Goal: Transaction & Acquisition: Book appointment/travel/reservation

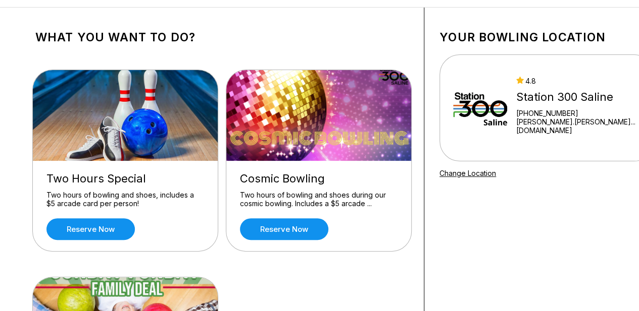
scroll to position [40, 0]
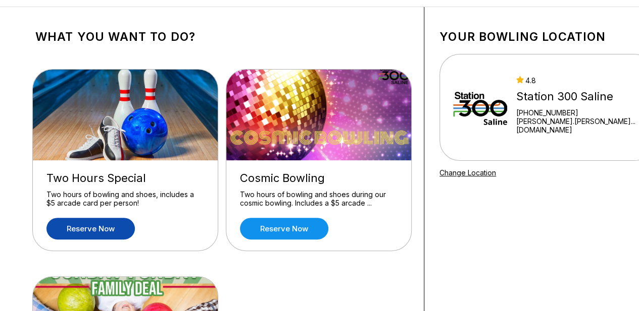
click at [109, 227] on link "Reserve now" at bounding box center [90, 229] width 88 height 22
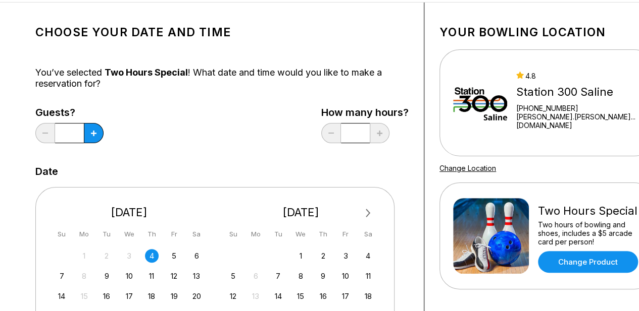
scroll to position [104, 0]
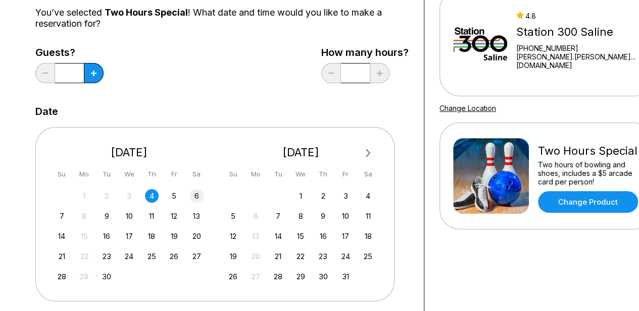
click at [194, 195] on div "6" at bounding box center [197, 196] width 14 height 14
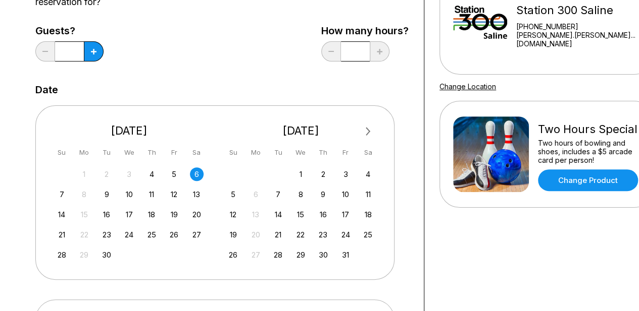
scroll to position [126, 0]
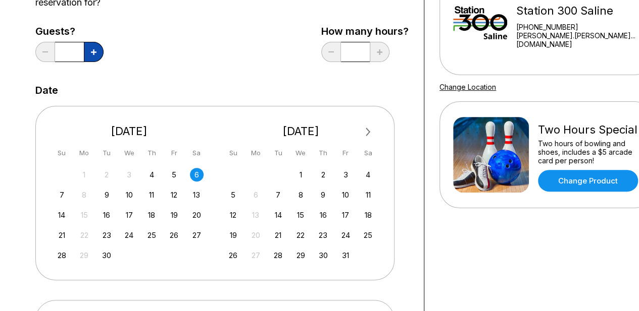
click at [90, 57] on button at bounding box center [94, 52] width 20 height 20
type input "*"
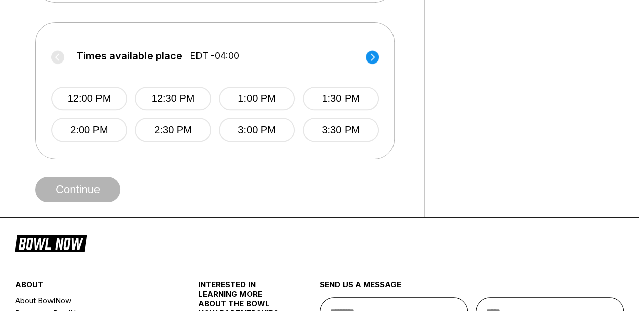
scroll to position [404, 0]
click at [375, 58] on circle at bounding box center [371, 56] width 13 height 13
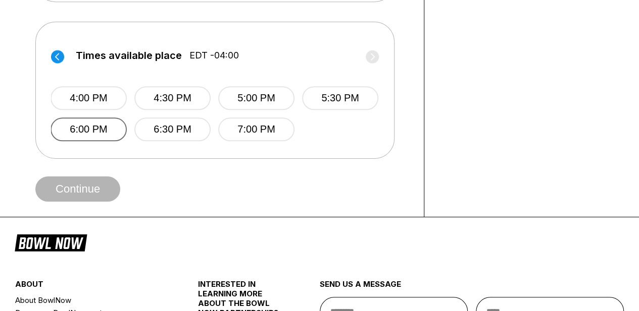
click at [119, 126] on button "6:00 PM" at bounding box center [88, 130] width 76 height 24
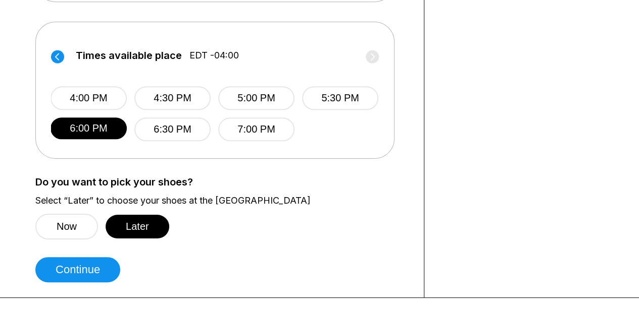
scroll to position [456, 0]
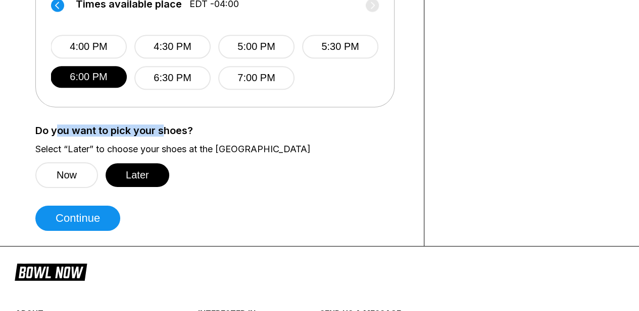
drag, startPoint x: 58, startPoint y: 127, endPoint x: 164, endPoint y: 134, distance: 106.3
click at [164, 134] on label "Do you want to pick your shoes?" at bounding box center [221, 130] width 373 height 11
click at [82, 151] on label "Select “Later” to choose your shoes at the [GEOGRAPHIC_DATA]" at bounding box center [221, 149] width 373 height 11
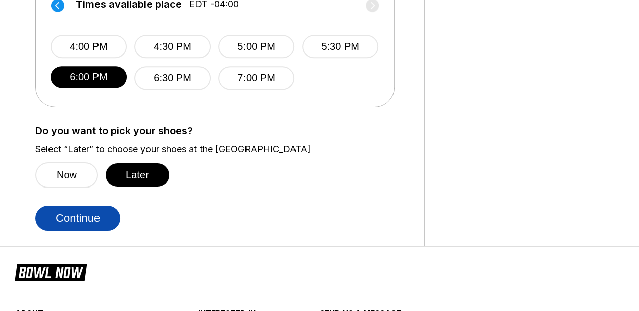
click at [84, 216] on button "Continue" at bounding box center [77, 218] width 85 height 25
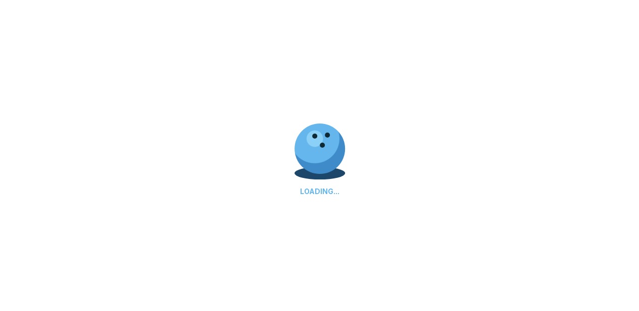
select select "**"
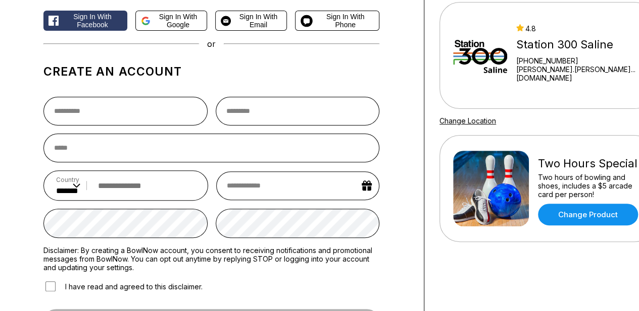
scroll to position [91, 0]
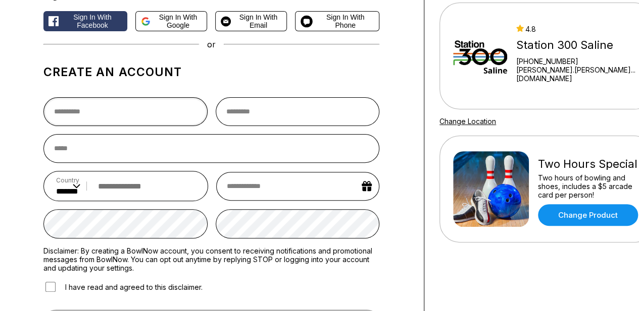
click at [117, 118] on input "text" at bounding box center [125, 111] width 164 height 29
type input "********"
type input "****"
type input "**********"
click at [102, 151] on input "email" at bounding box center [211, 148] width 336 height 29
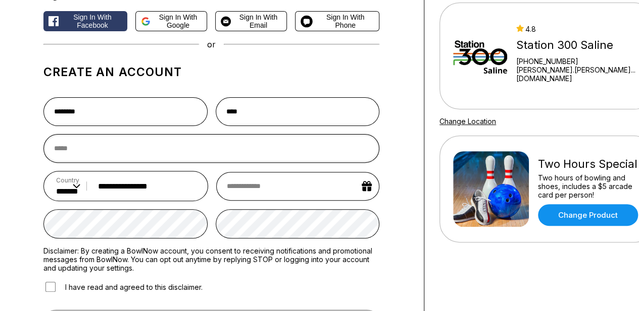
click at [90, 159] on input "email" at bounding box center [211, 148] width 336 height 29
click at [174, 24] on span "Sign in with Google" at bounding box center [177, 21] width 47 height 16
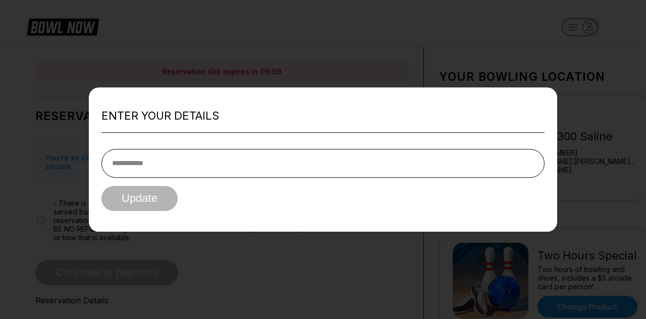
click at [170, 155] on input "tel" at bounding box center [322, 163] width 443 height 29
type input "**********"
click at [132, 197] on button "Update" at bounding box center [139, 198] width 76 height 25
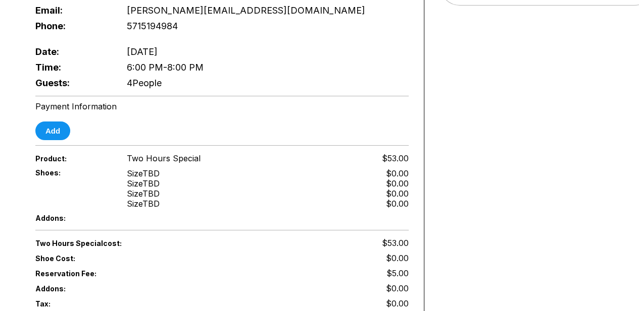
scroll to position [327, 0]
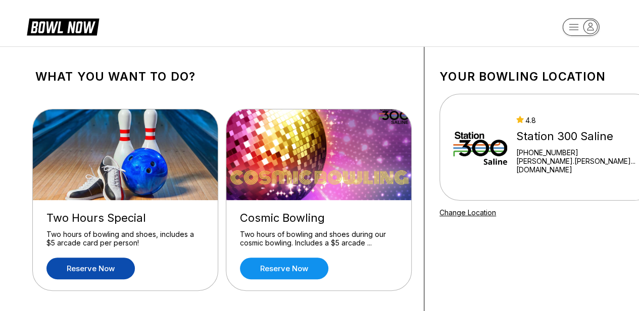
click at [107, 271] on link "Reserve now" at bounding box center [90, 269] width 88 height 22
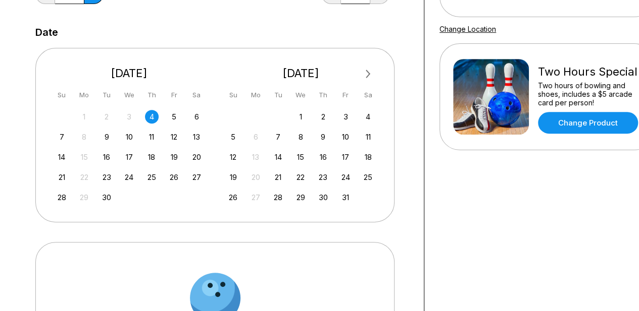
scroll to position [186, 0]
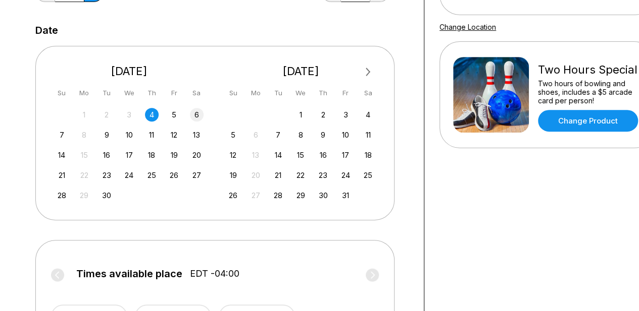
click at [199, 116] on div "6" at bounding box center [197, 115] width 14 height 14
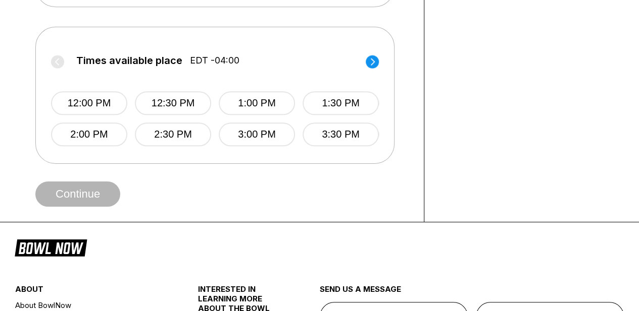
scroll to position [401, 0]
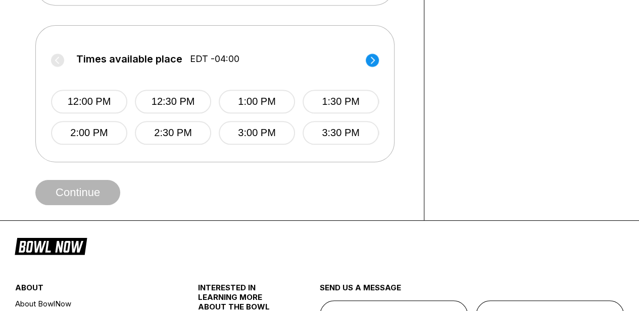
click at [375, 61] on circle at bounding box center [371, 60] width 13 height 13
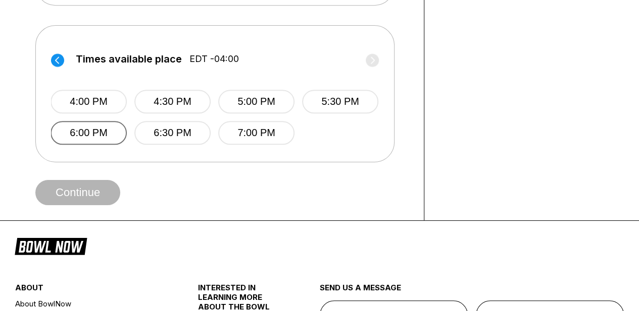
click at [112, 133] on button "6:00 PM" at bounding box center [88, 133] width 76 height 24
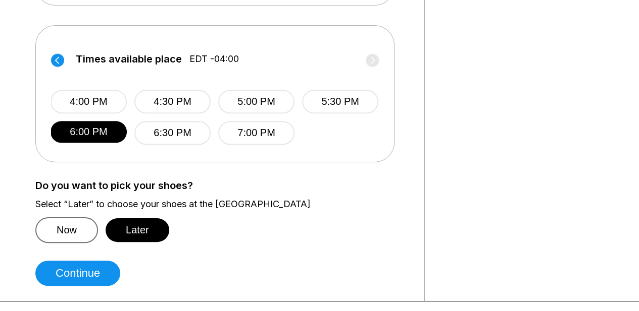
click at [62, 235] on button "Now" at bounding box center [66, 231] width 63 height 26
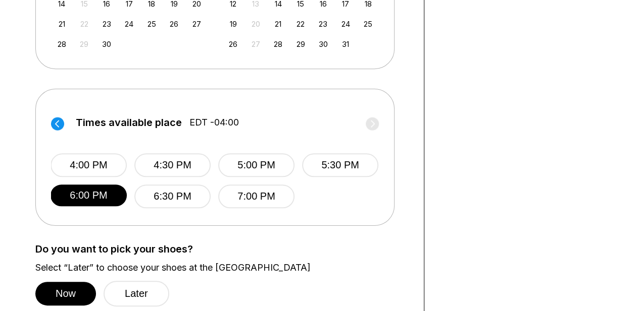
scroll to position [335, 0]
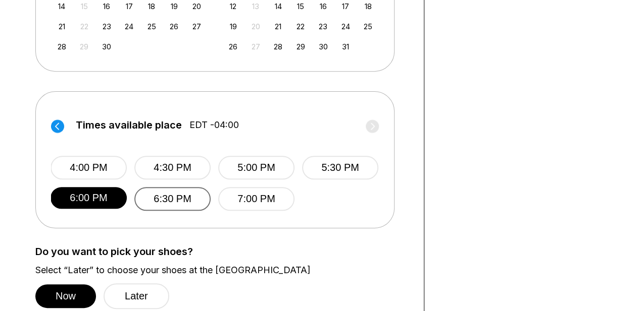
click at [179, 189] on button "6:30 PM" at bounding box center [172, 199] width 76 height 24
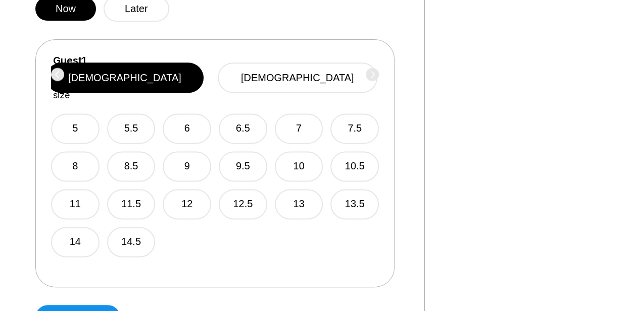
scroll to position [624, 0]
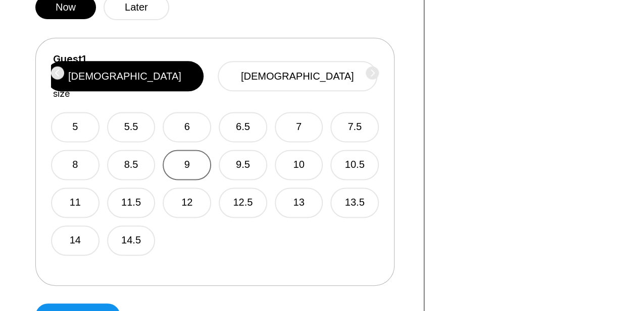
click at [201, 150] on button "9" at bounding box center [187, 165] width 48 height 30
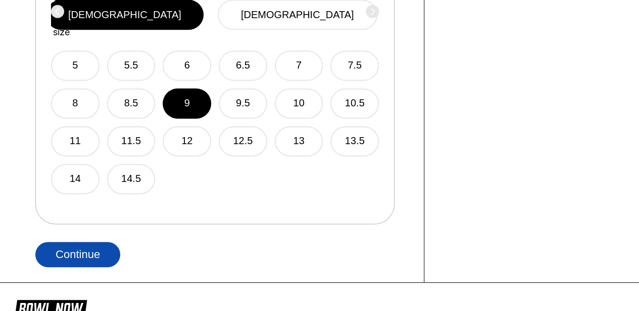
click at [91, 260] on button "Continue" at bounding box center [77, 254] width 85 height 25
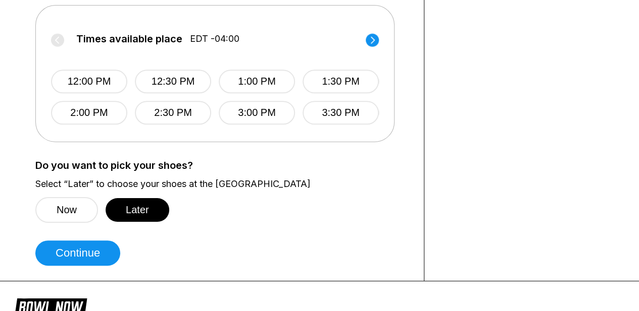
scroll to position [457, 0]
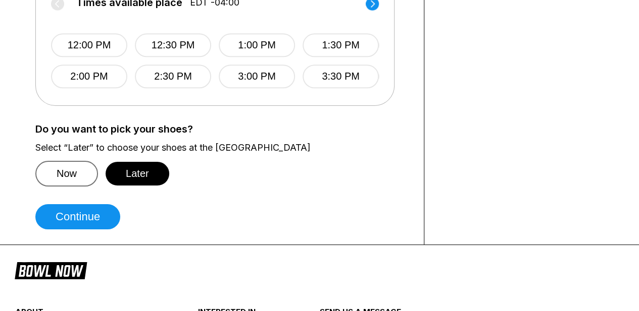
click at [86, 175] on button "Now" at bounding box center [66, 174] width 63 height 26
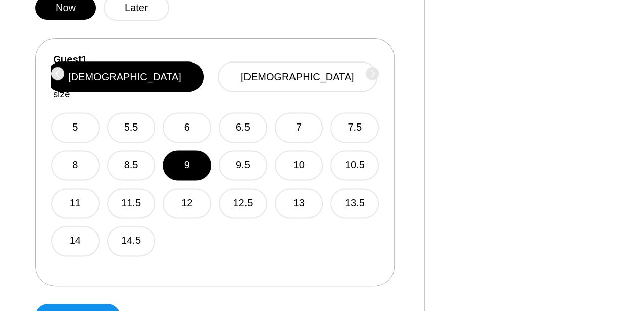
scroll to position [621, 0]
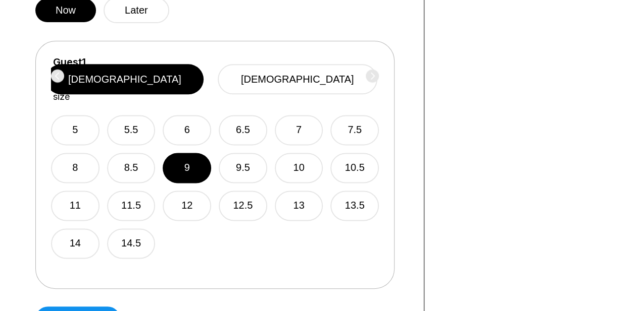
click at [371, 78] on div "Guest 1 Select shoe size [DEMOGRAPHIC_DATA] [DEMOGRAPHIC_DATA]" at bounding box center [215, 80] width 328 height 46
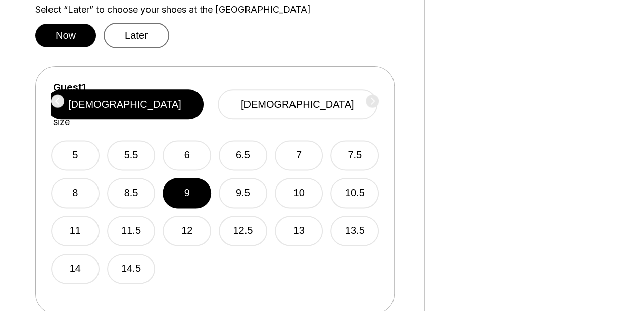
scroll to position [595, 0]
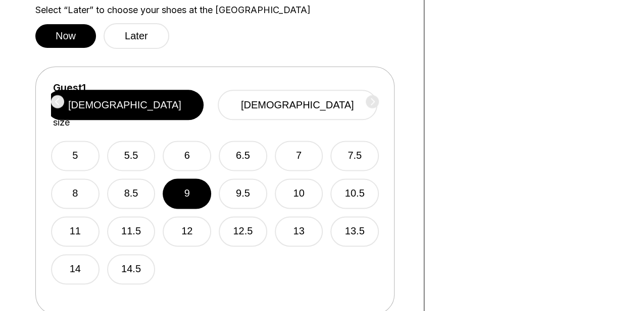
click at [71, 96] on div "Guest 1 Select shoe size [DEMOGRAPHIC_DATA] [DEMOGRAPHIC_DATA]" at bounding box center [215, 105] width 328 height 46
click at [84, 95] on div "Guest 1 Select shoe size" at bounding box center [69, 105] width 33 height 46
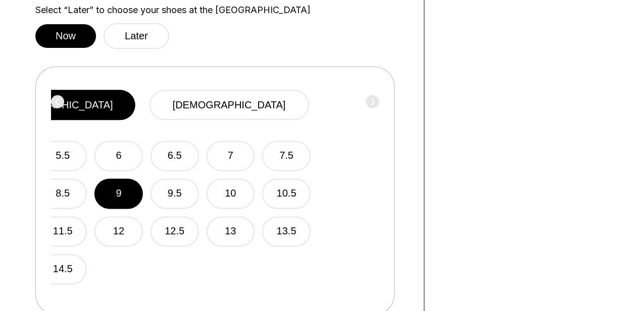
drag, startPoint x: 144, startPoint y: 88, endPoint x: 48, endPoint y: 87, distance: 95.9
click at [48, 87] on div "Guest 1 Select shoe size [DEMOGRAPHIC_DATA] [DEMOGRAPHIC_DATA] 5 5.5 6 6.5 7 7.…" at bounding box center [214, 191] width 359 height 248
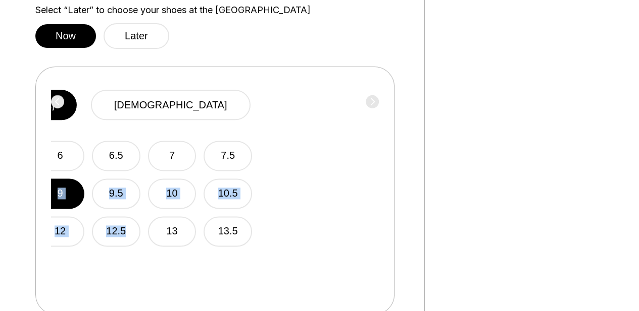
drag, startPoint x: 247, startPoint y: 237, endPoint x: 0, endPoint y: 193, distance: 251.2
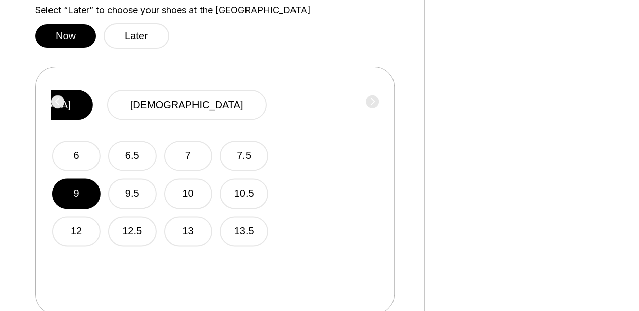
drag, startPoint x: 188, startPoint y: 243, endPoint x: 0, endPoint y: 197, distance: 193.2
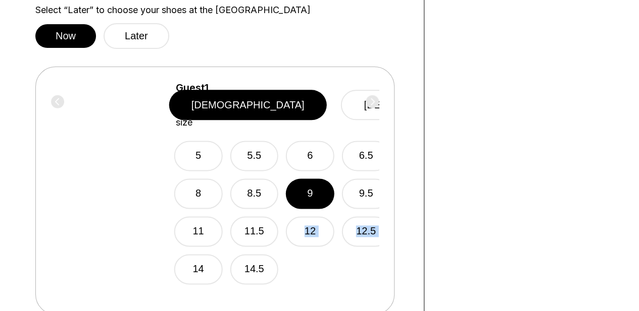
drag, startPoint x: 347, startPoint y: 257, endPoint x: 410, endPoint y: 264, distance: 63.0
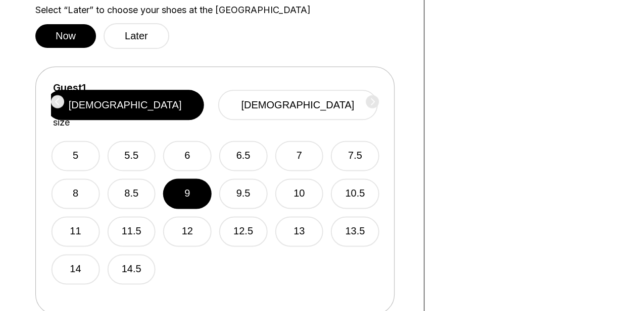
click at [370, 101] on div "Guest 1 Select shoe size [DEMOGRAPHIC_DATA] [DEMOGRAPHIC_DATA]" at bounding box center [215, 105] width 328 height 46
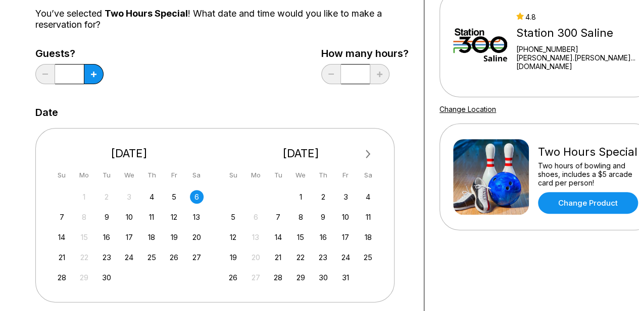
scroll to position [102, 0]
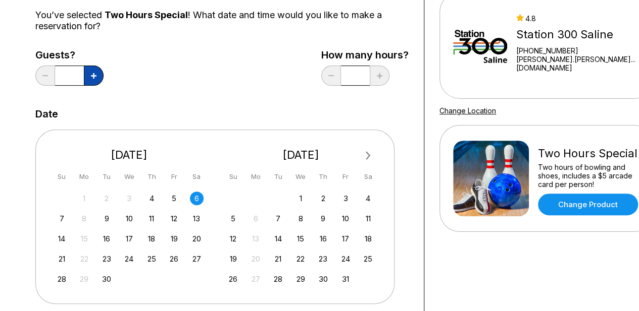
click at [100, 81] on button at bounding box center [94, 76] width 20 height 20
click at [49, 77] on button at bounding box center [45, 76] width 20 height 20
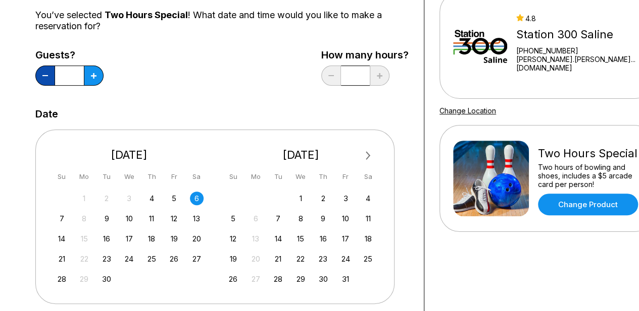
type input "*"
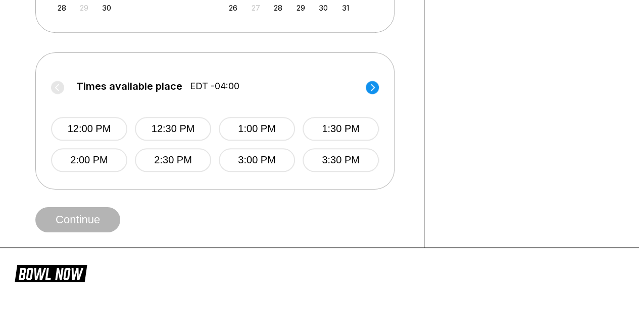
scroll to position [375, 0]
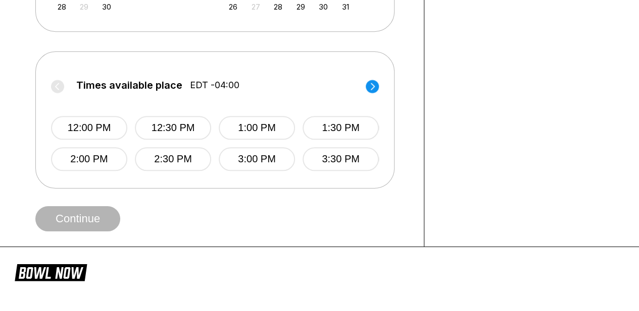
click at [376, 77] on div "Times available place EDT -04:00 12:00 PM 12:30 PM 1:00 PM 1:30 PM 2:00 PM 2:30…" at bounding box center [215, 119] width 328 height 104
click at [373, 82] on circle at bounding box center [371, 86] width 13 height 13
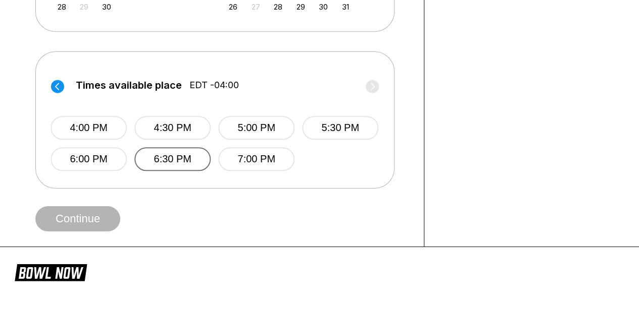
click at [171, 160] on button "6:30 PM" at bounding box center [172, 159] width 76 height 24
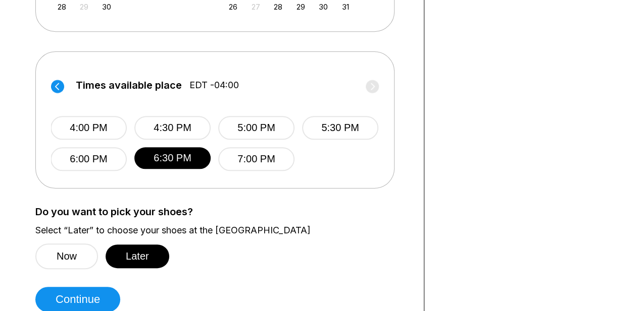
scroll to position [442, 0]
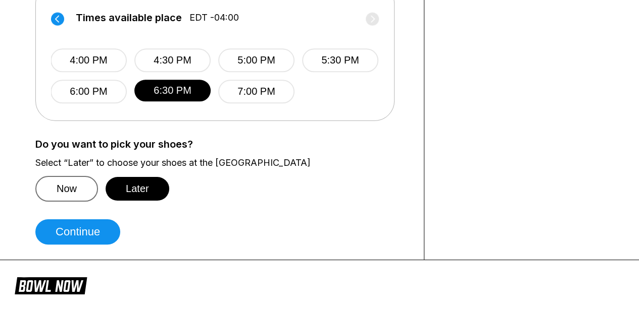
click at [79, 189] on button "Now" at bounding box center [66, 189] width 63 height 26
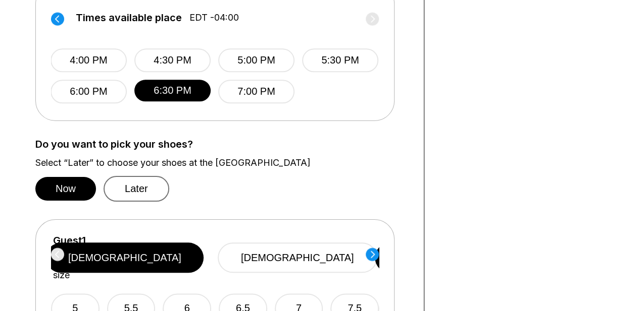
scroll to position [619, 0]
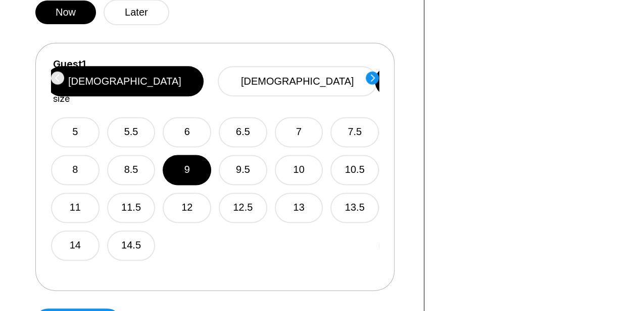
click at [372, 82] on circle at bounding box center [371, 77] width 13 height 13
click at [186, 155] on button "9" at bounding box center [187, 170] width 48 height 30
click at [372, 76] on circle at bounding box center [371, 77] width 13 height 13
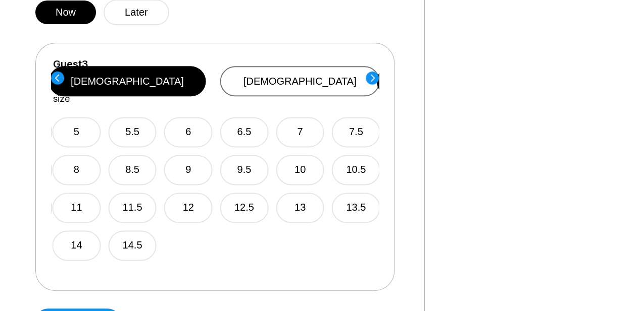
click at [316, 72] on button "[DEMOGRAPHIC_DATA]" at bounding box center [300, 81] width 160 height 30
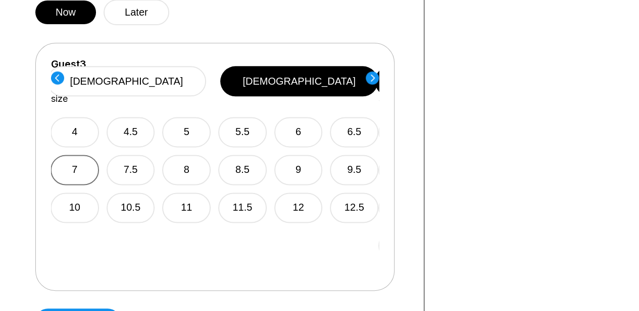
click at [80, 155] on button "7" at bounding box center [74, 170] width 48 height 30
click at [370, 76] on circle at bounding box center [371, 77] width 13 height 13
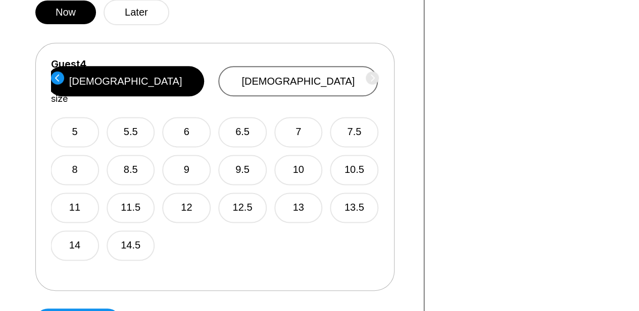
click at [316, 68] on button "[DEMOGRAPHIC_DATA]" at bounding box center [298, 81] width 160 height 30
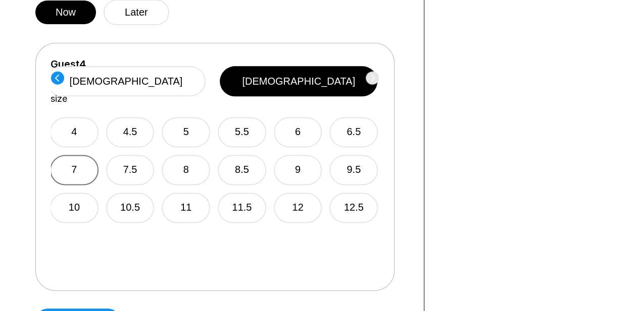
click at [87, 155] on button "7" at bounding box center [74, 170] width 48 height 30
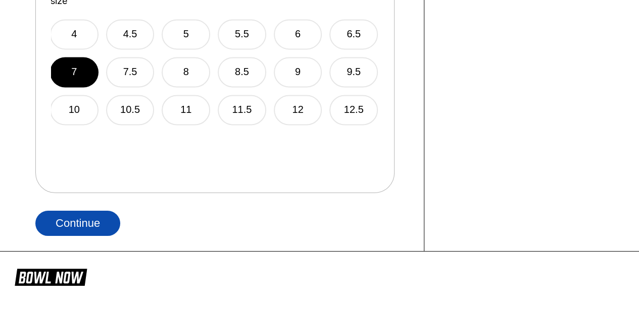
click at [85, 220] on button "Continue" at bounding box center [77, 223] width 85 height 25
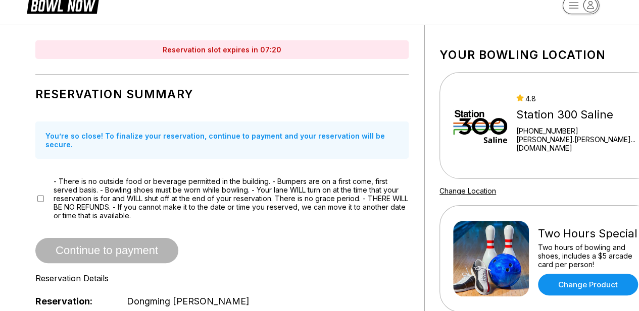
scroll to position [13, 0]
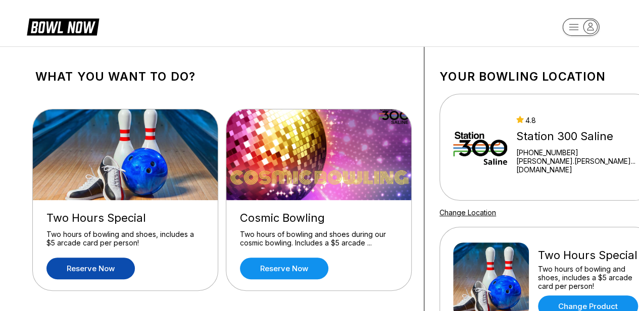
scroll to position [111, 0]
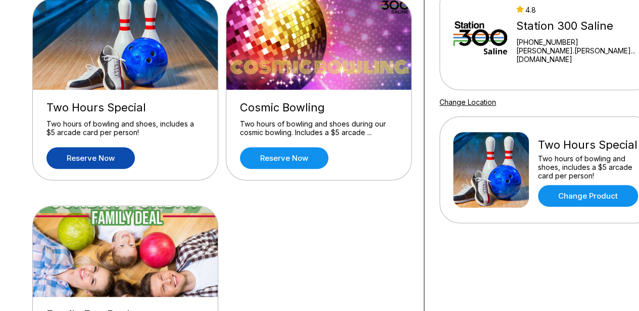
click at [104, 154] on link "Reserve now" at bounding box center [90, 158] width 88 height 22
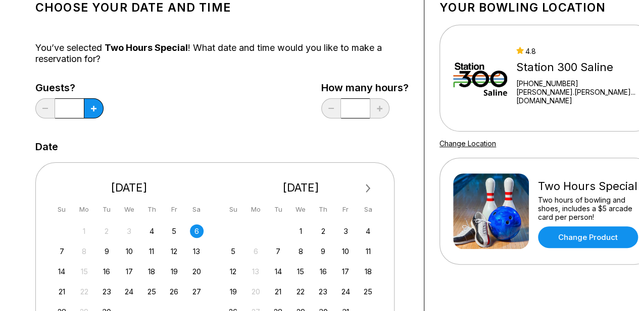
scroll to position [75, 0]
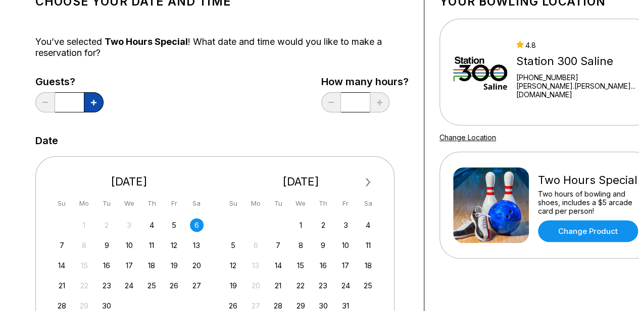
click at [100, 103] on button at bounding box center [94, 102] width 20 height 20
type input "*"
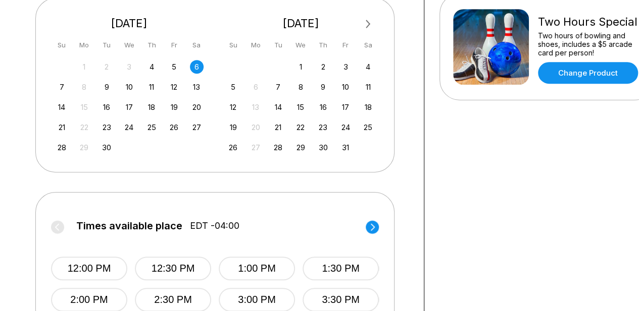
scroll to position [355, 0]
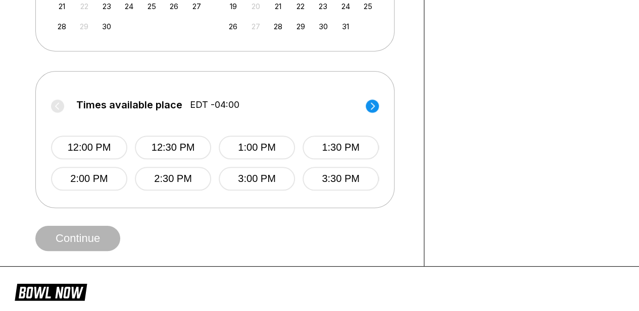
click at [370, 101] on circle at bounding box center [371, 105] width 13 height 13
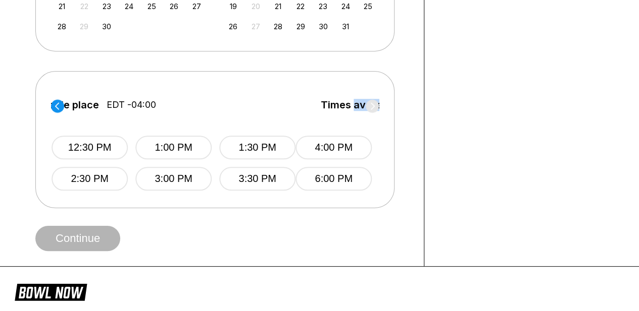
click at [370, 101] on span "Times available place" at bounding box center [374, 104] width 106 height 11
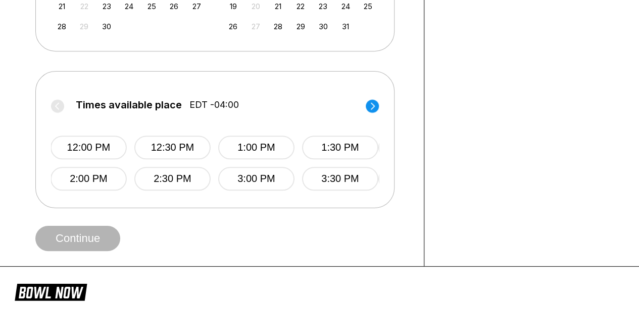
click at [370, 101] on circle at bounding box center [371, 105] width 13 height 13
click at [242, 176] on button "7:00 PM" at bounding box center [257, 179] width 76 height 24
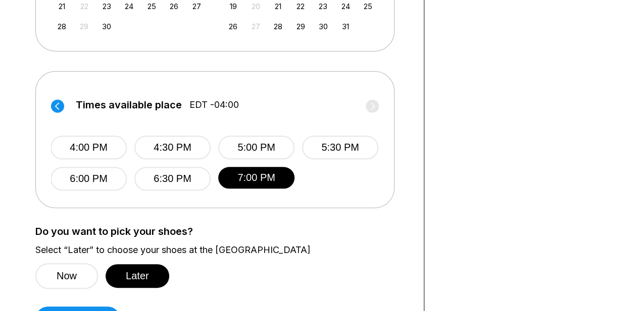
scroll to position [437, 0]
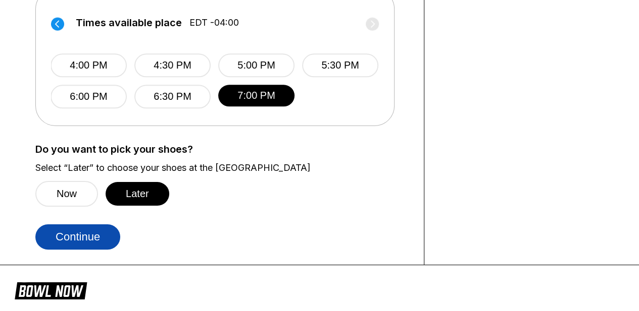
click at [83, 235] on button "Continue" at bounding box center [77, 237] width 85 height 25
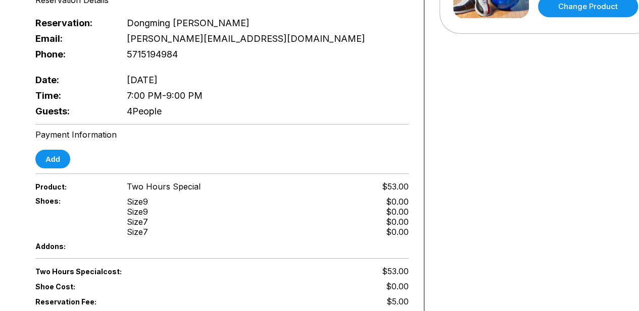
scroll to position [296, 0]
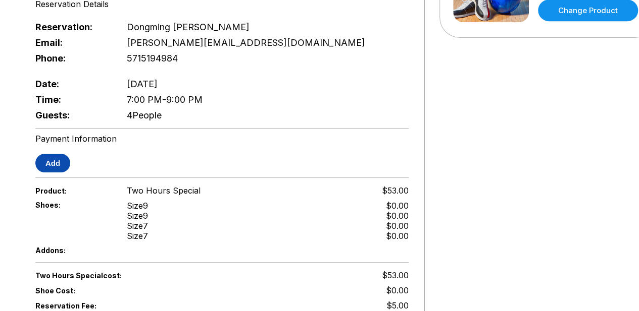
click at [42, 154] on button "Add" at bounding box center [52, 163] width 35 height 19
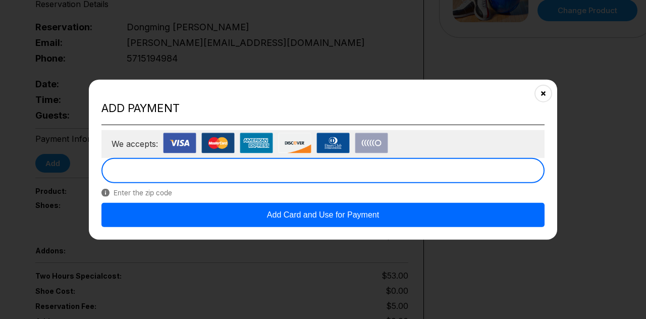
click at [353, 217] on button "Add Card and Use for Payment" at bounding box center [322, 214] width 443 height 24
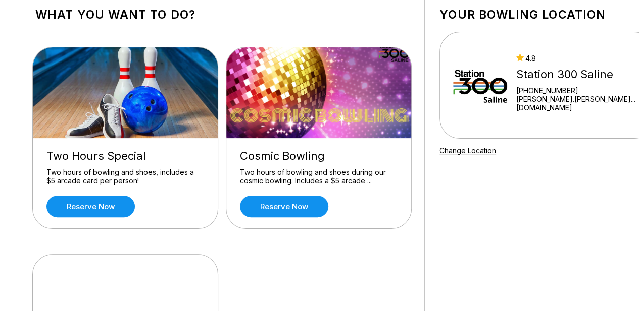
scroll to position [23, 0]
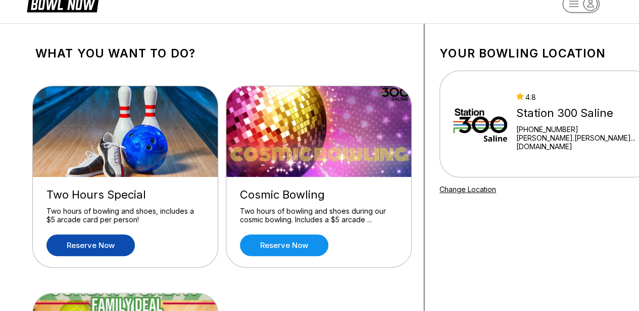
click at [88, 240] on link "Reserve now" at bounding box center [90, 246] width 88 height 22
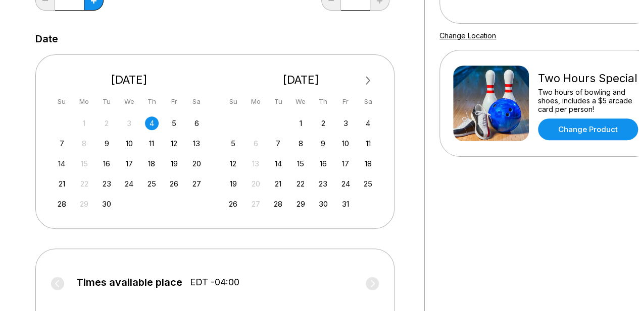
scroll to position [188, 0]
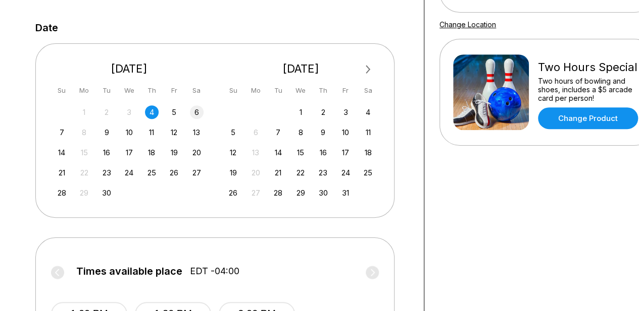
click at [194, 110] on div "6" at bounding box center [197, 112] width 14 height 14
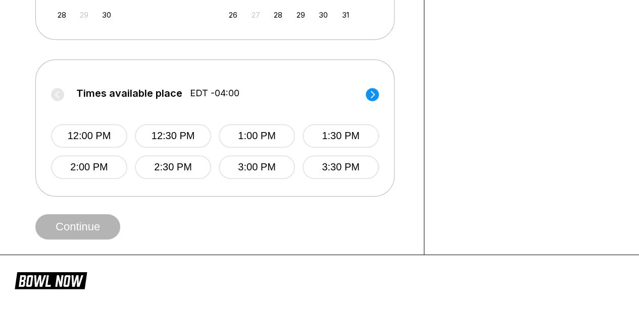
click at [368, 97] on circle at bounding box center [371, 94] width 13 height 13
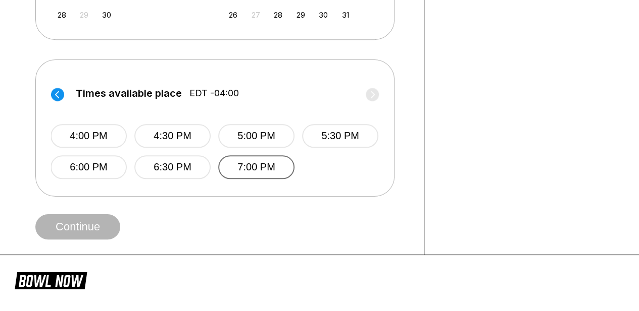
click at [246, 164] on button "7:00 PM" at bounding box center [256, 167] width 76 height 24
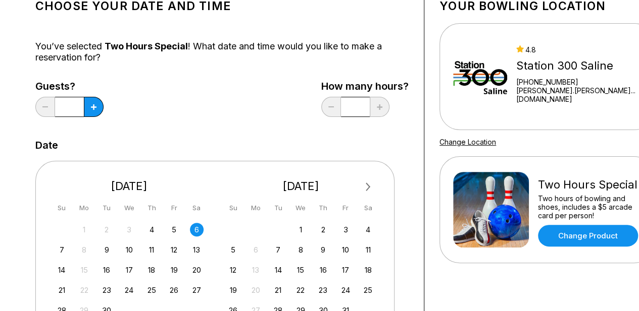
scroll to position [69, 0]
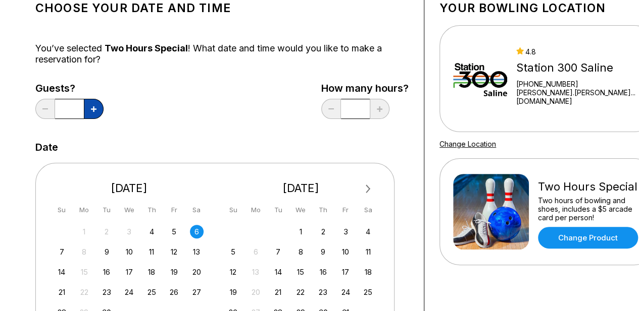
click at [96, 100] on button at bounding box center [94, 109] width 20 height 20
click at [96, 101] on button at bounding box center [94, 109] width 20 height 20
type input "*"
click at [357, 112] on input "*" at bounding box center [355, 109] width 29 height 20
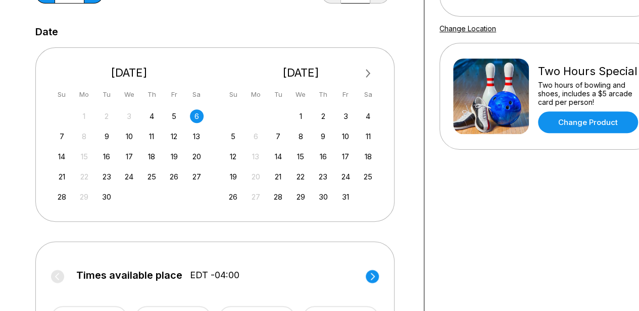
scroll to position [185, 0]
